Goal: Task Accomplishment & Management: Use online tool/utility

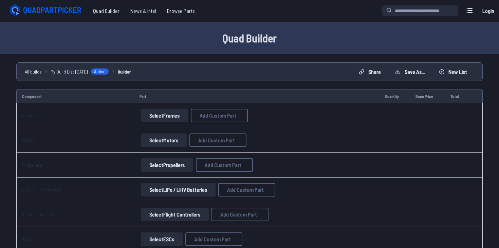
click at [179, 115] on button "Select Frames" at bounding box center [164, 116] width 47 height 14
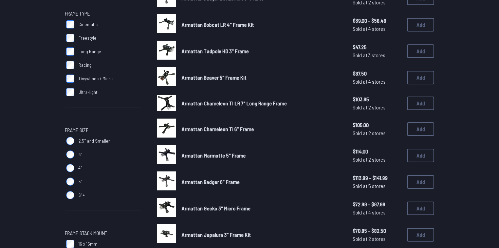
scroll to position [104, 0]
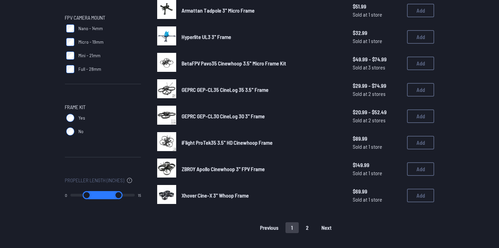
scroll to position [407, 0]
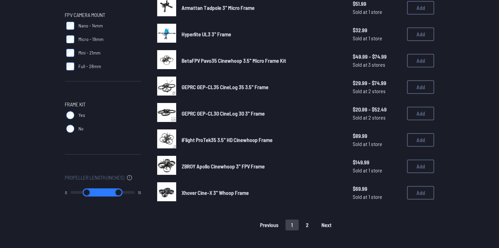
click at [309, 224] on button "2" at bounding box center [307, 225] width 14 height 11
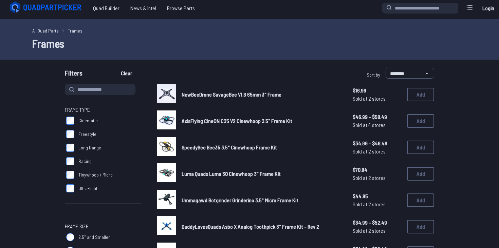
scroll to position [17, 0]
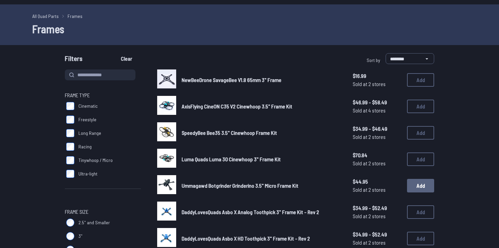
click at [419, 188] on button "Add" at bounding box center [420, 186] width 27 height 14
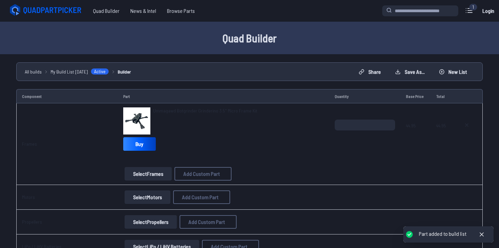
scroll to position [66, 0]
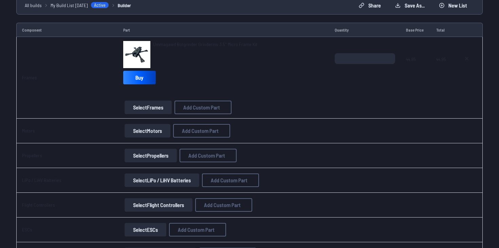
click at [146, 130] on button "Select Motors" at bounding box center [148, 131] width 46 height 14
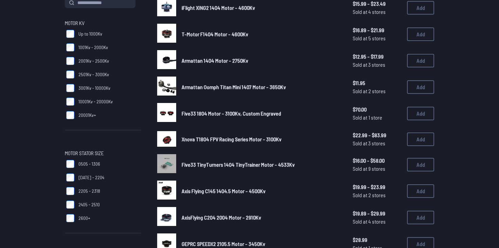
scroll to position [80, 0]
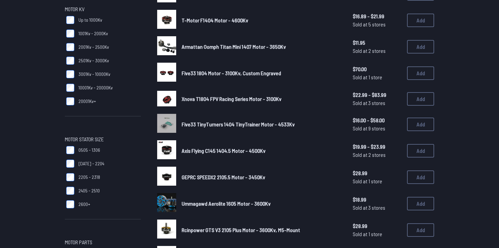
scroll to position [104, 0]
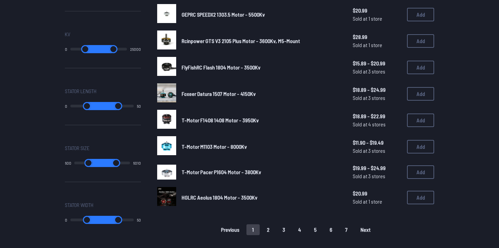
scroll to position [401, 0]
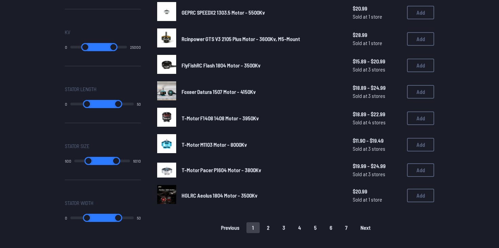
click at [268, 226] on button "2" at bounding box center [268, 228] width 14 height 11
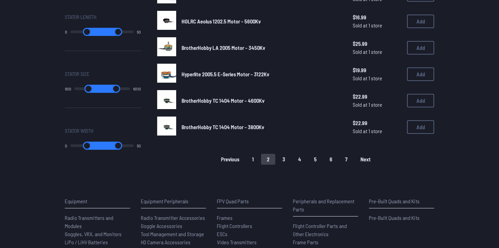
scroll to position [476, 0]
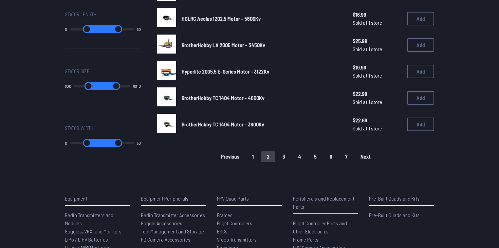
click at [283, 151] on button "3" at bounding box center [283, 156] width 14 height 11
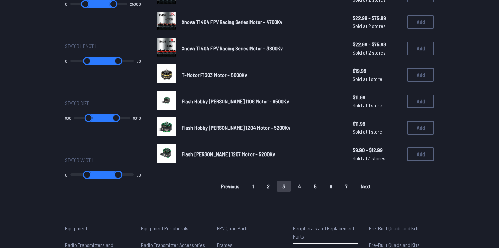
scroll to position [448, 0]
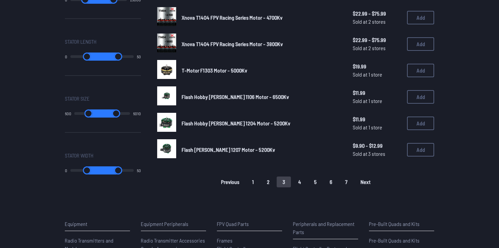
click at [298, 179] on button "4" at bounding box center [299, 182] width 15 height 11
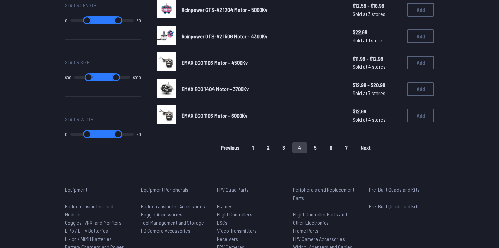
scroll to position [485, 0]
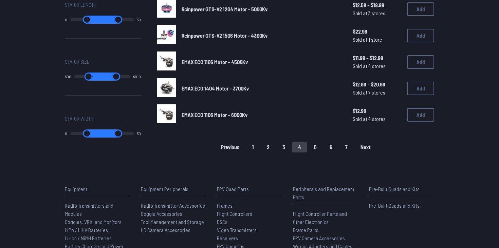
click at [314, 146] on button "5" at bounding box center [315, 147] width 14 height 11
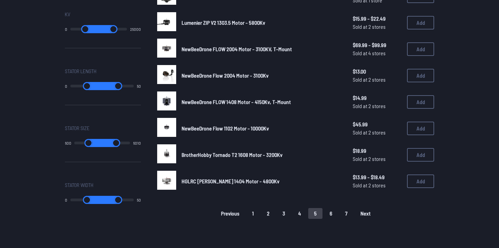
scroll to position [427, 0]
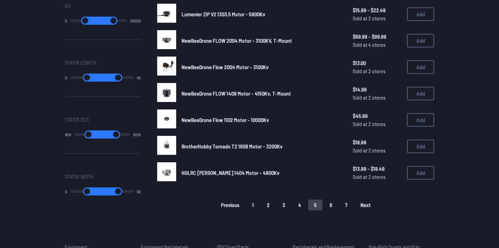
click at [330, 204] on button "6" at bounding box center [331, 205] width 14 height 11
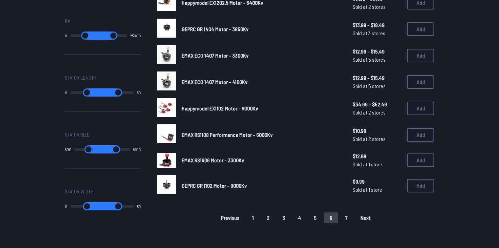
scroll to position [413, 0]
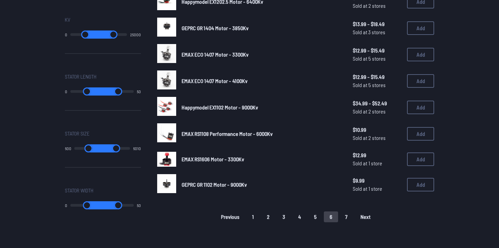
click at [345, 216] on button "7" at bounding box center [346, 217] width 14 height 11
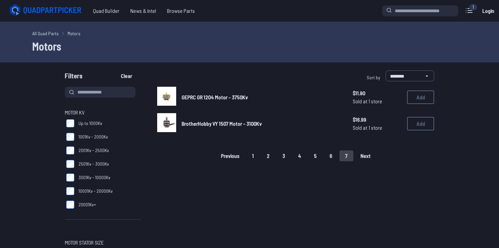
click at [252, 157] on button "1" at bounding box center [252, 156] width 13 height 11
